Goal: Check status: Check status

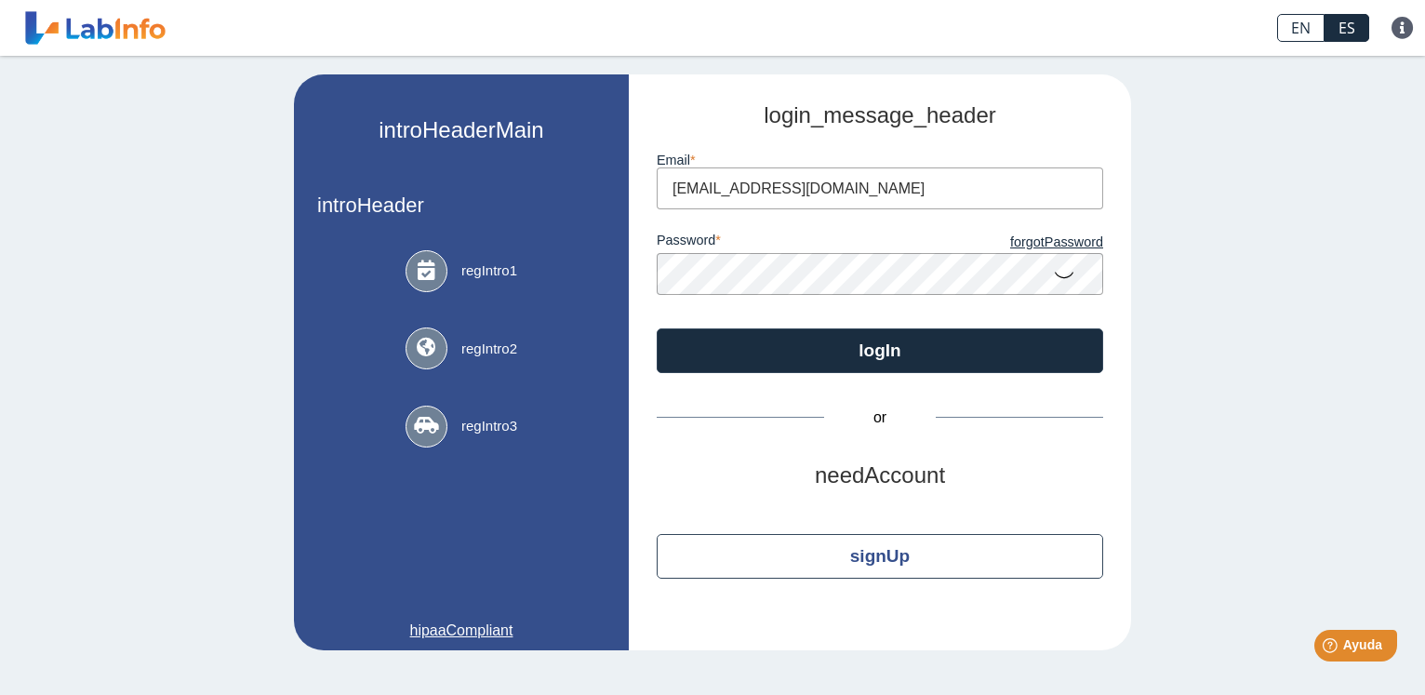
type input "[EMAIL_ADDRESS][DOMAIN_NAME]"
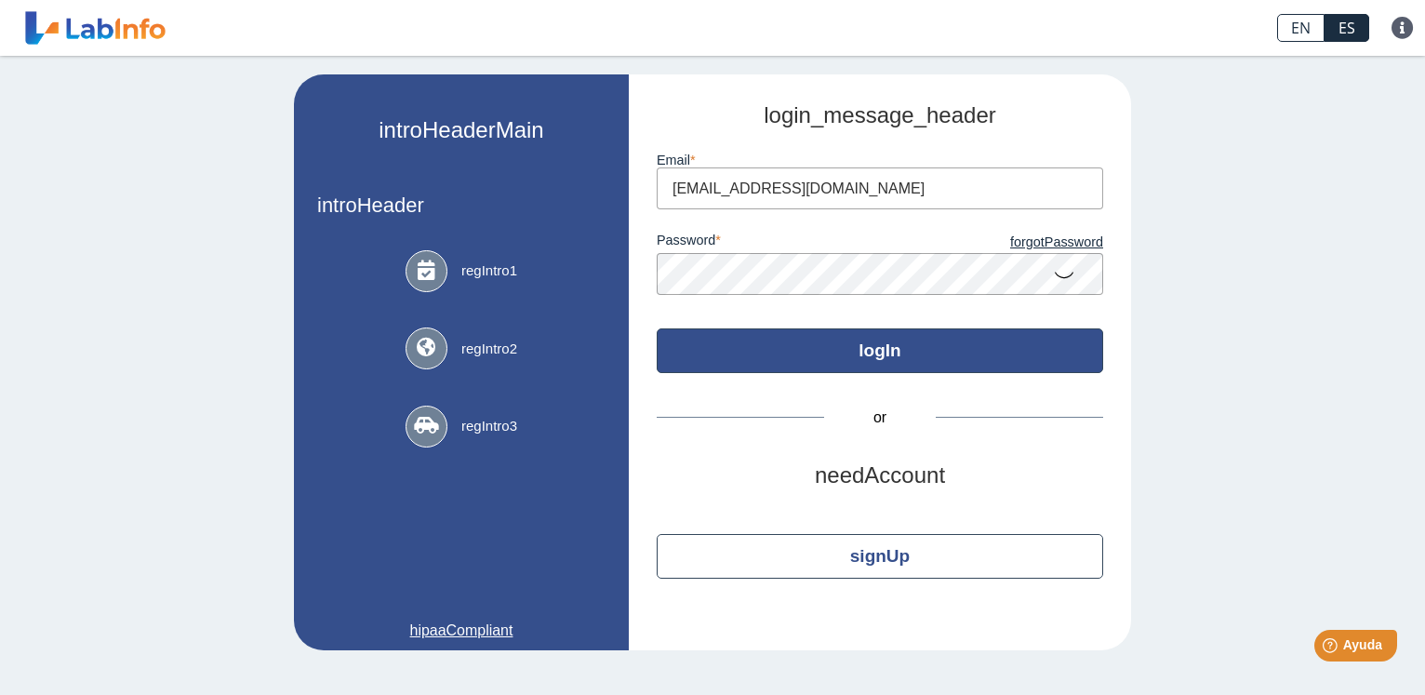
click at [797, 351] on button "logIn" at bounding box center [879, 350] width 446 height 45
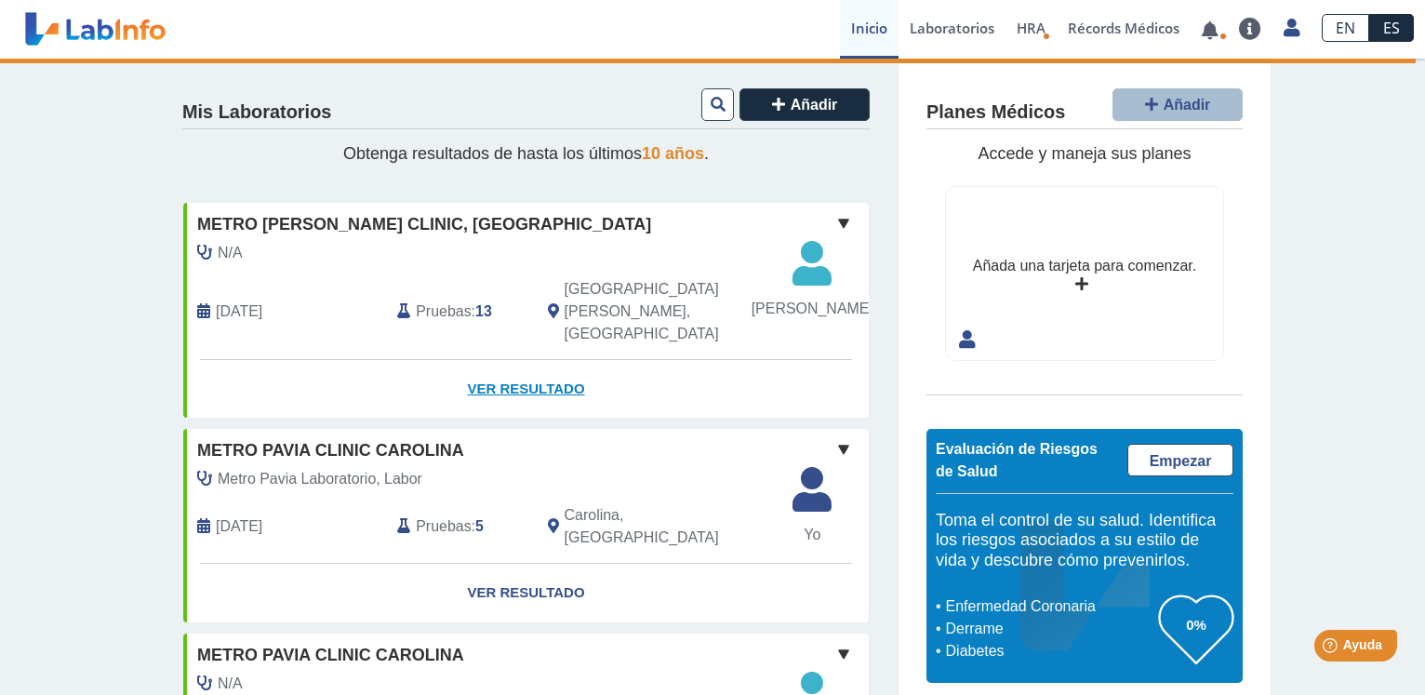
click at [523, 398] on link "Ver Resultado" at bounding box center [525, 389] width 685 height 59
click at [514, 389] on link "Ver Resultado" at bounding box center [525, 389] width 685 height 59
click at [513, 389] on link "Ver Resultado" at bounding box center [525, 389] width 685 height 59
click at [439, 323] on span "Pruebas" at bounding box center [443, 311] width 55 height 22
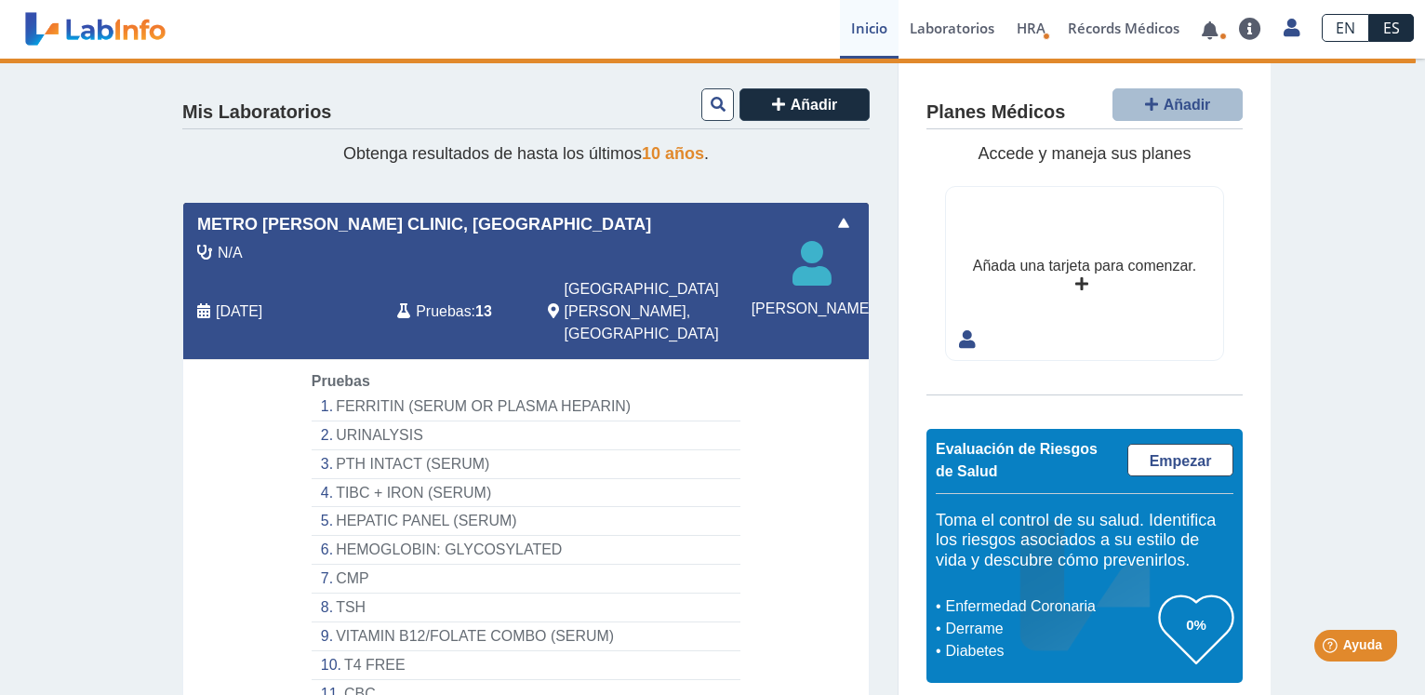
click at [439, 323] on span "Pruebas" at bounding box center [443, 311] width 55 height 22
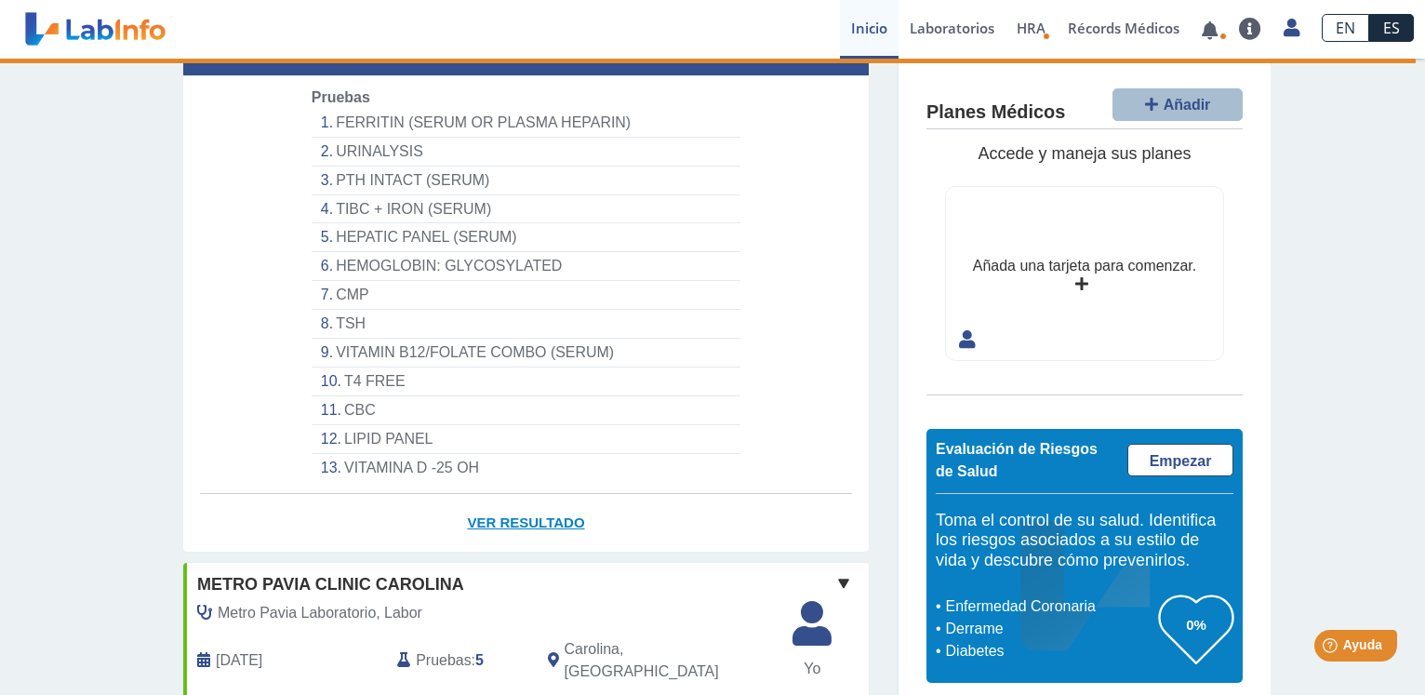
scroll to position [379, 0]
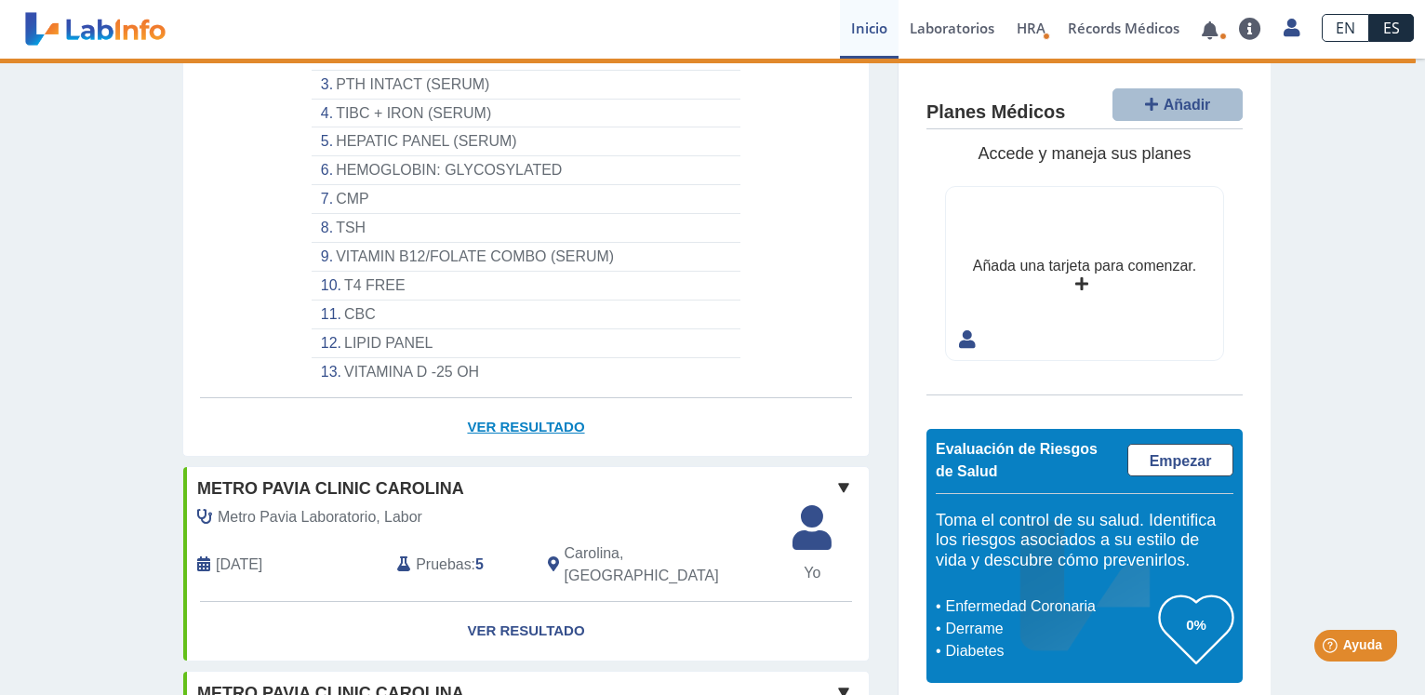
click at [523, 431] on link "Ver Resultado" at bounding box center [525, 427] width 685 height 59
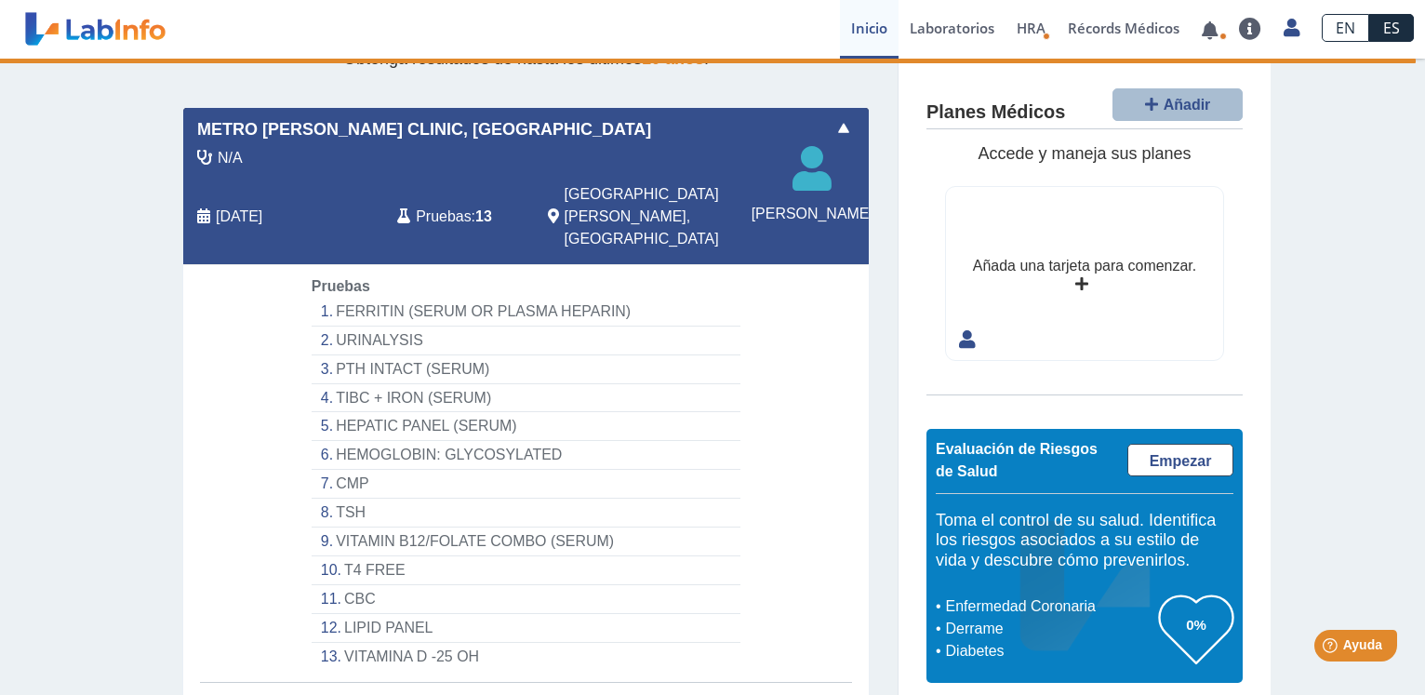
scroll to position [285, 0]
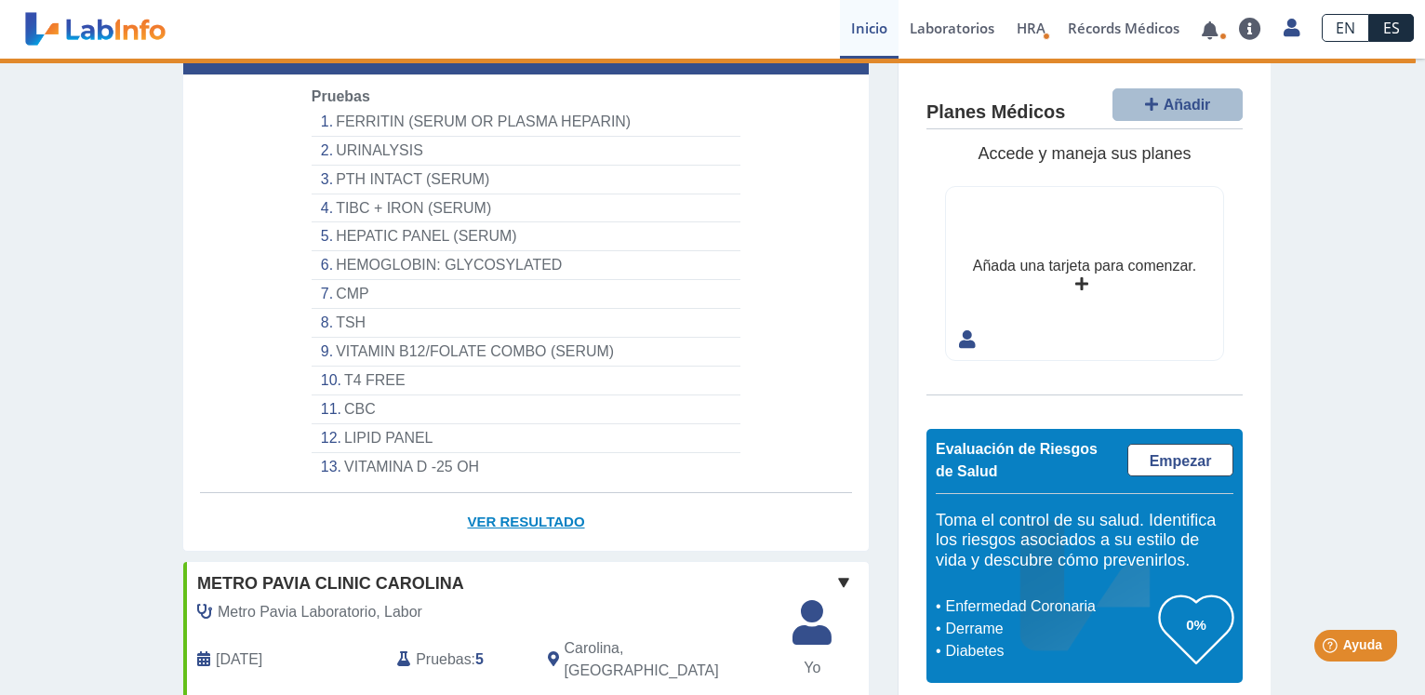
click at [523, 526] on link "Ver Resultado" at bounding box center [525, 522] width 685 height 59
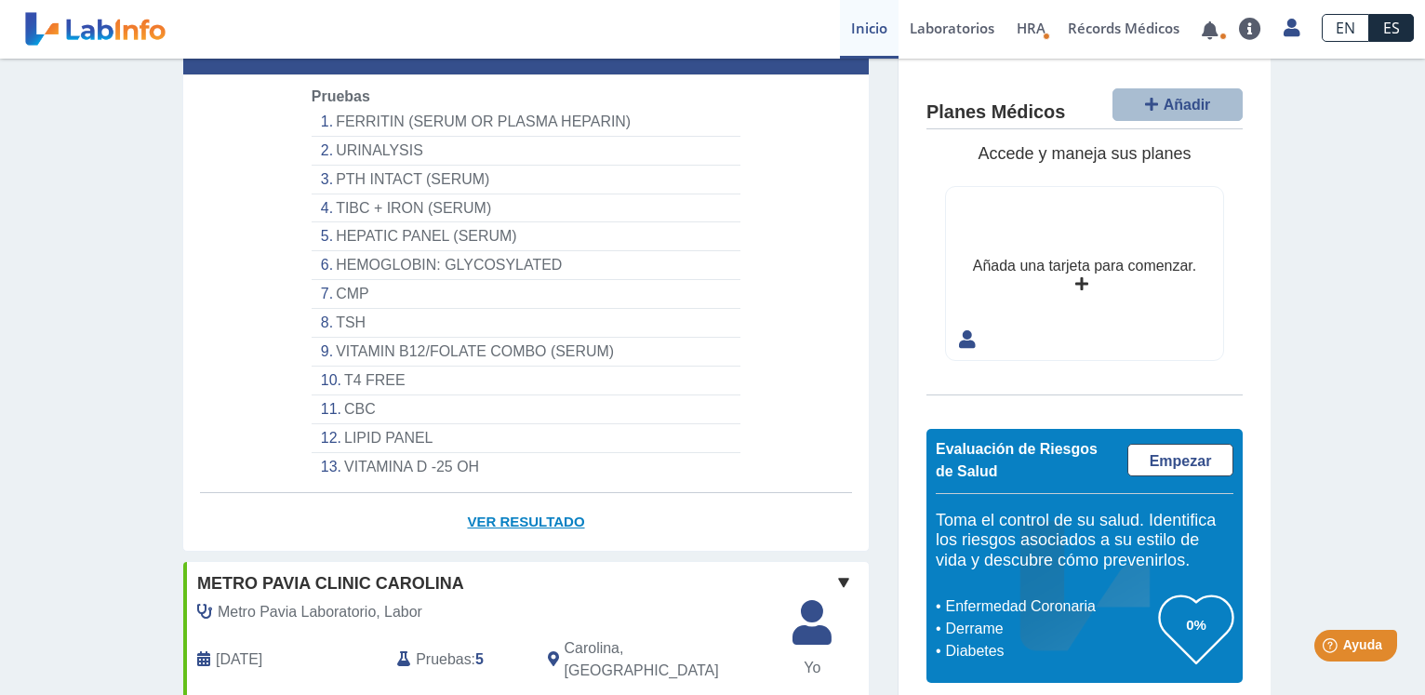
click at [496, 522] on link "Ver Resultado" at bounding box center [525, 522] width 685 height 59
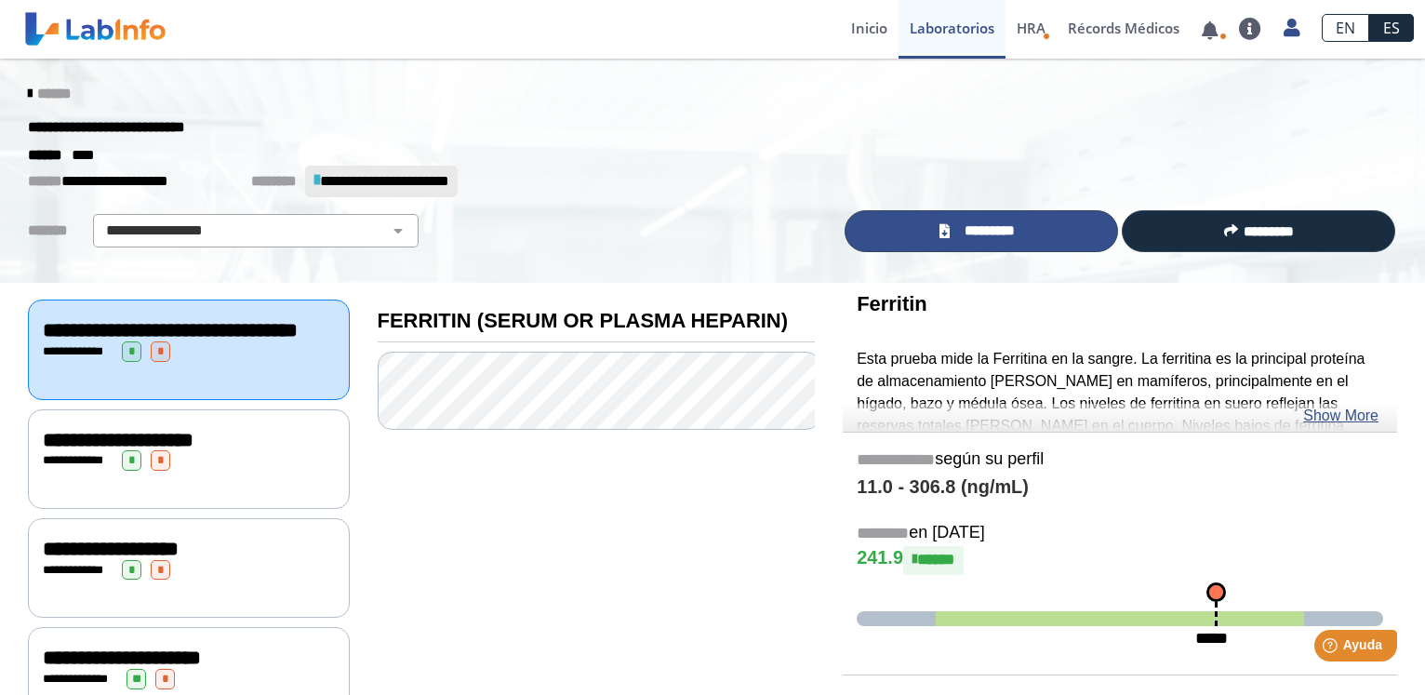
click at [974, 238] on span "*********" at bounding box center [989, 230] width 68 height 21
